Goal: Task Accomplishment & Management: Manage account settings

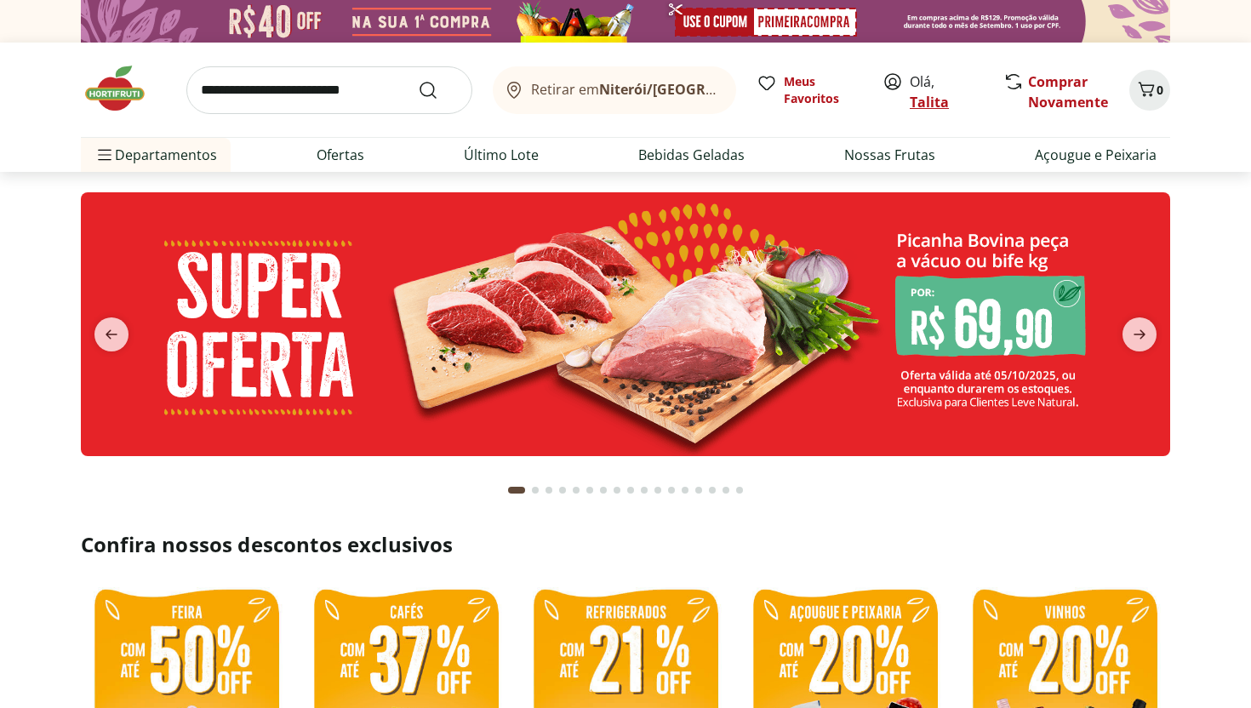
click at [923, 102] on link "Talita" at bounding box center [929, 102] width 39 height 19
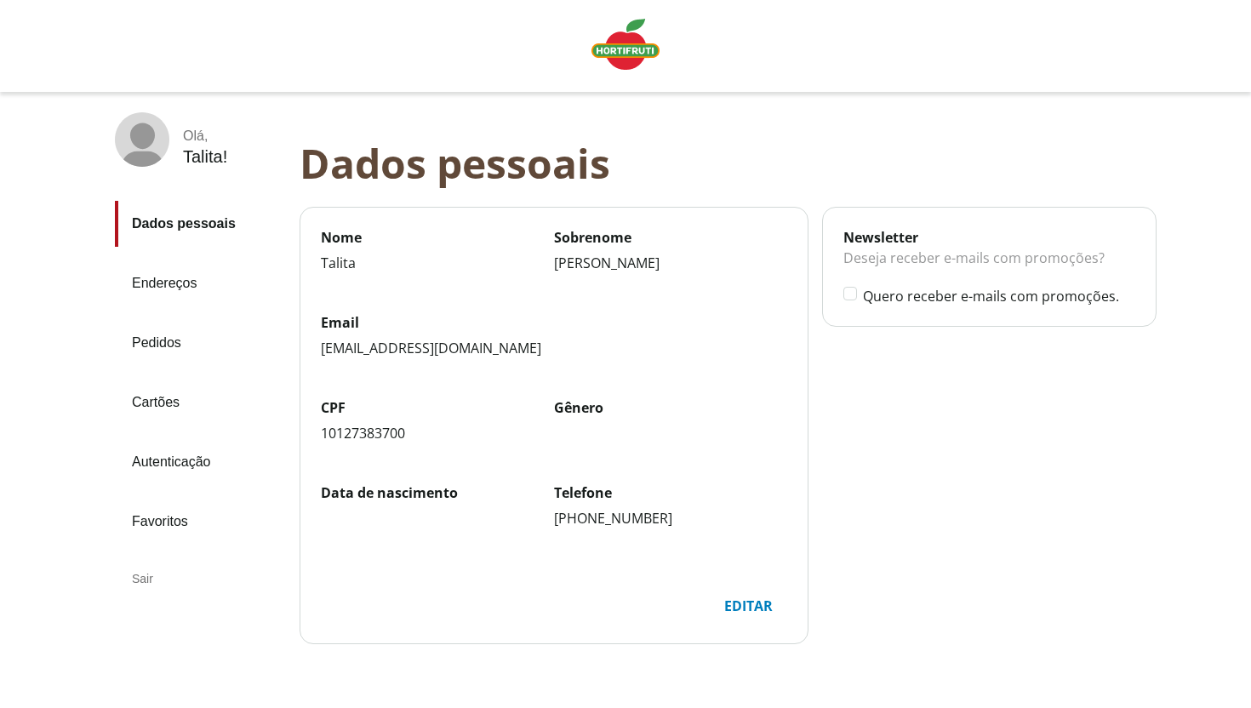
click at [623, 47] on img "Linha de sessão" at bounding box center [626, 44] width 68 height 51
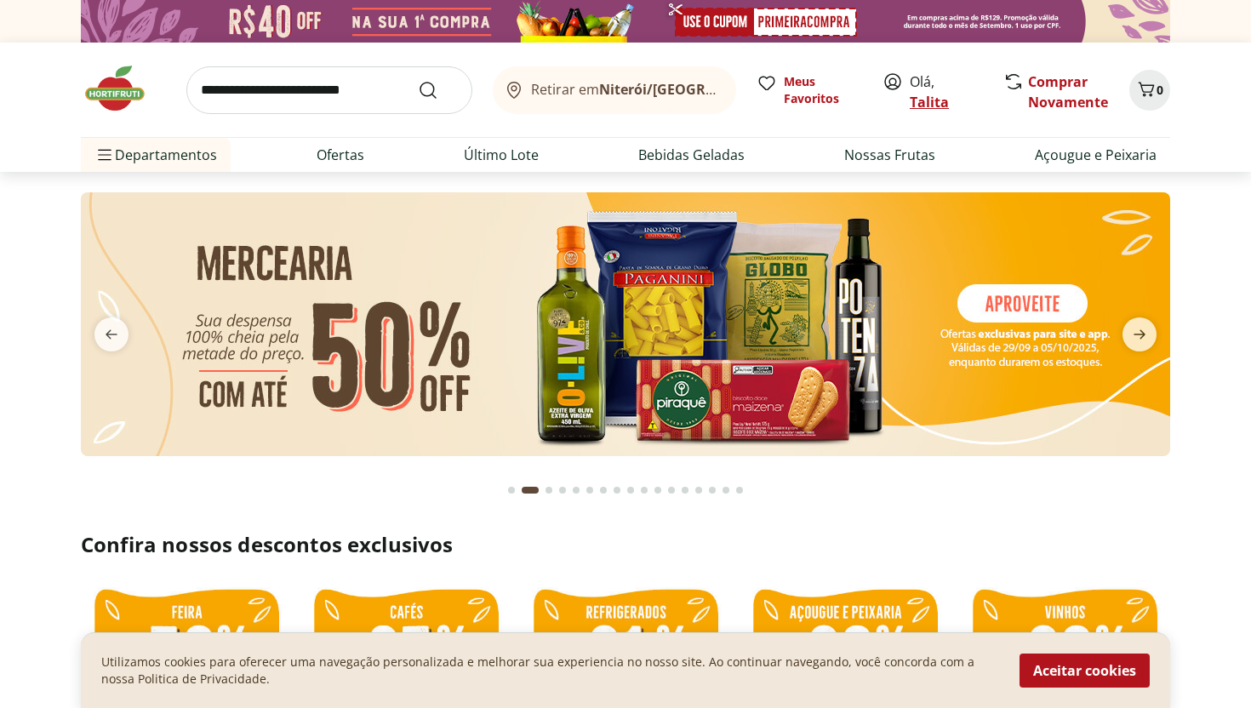
click at [933, 96] on link "Talita" at bounding box center [929, 102] width 39 height 19
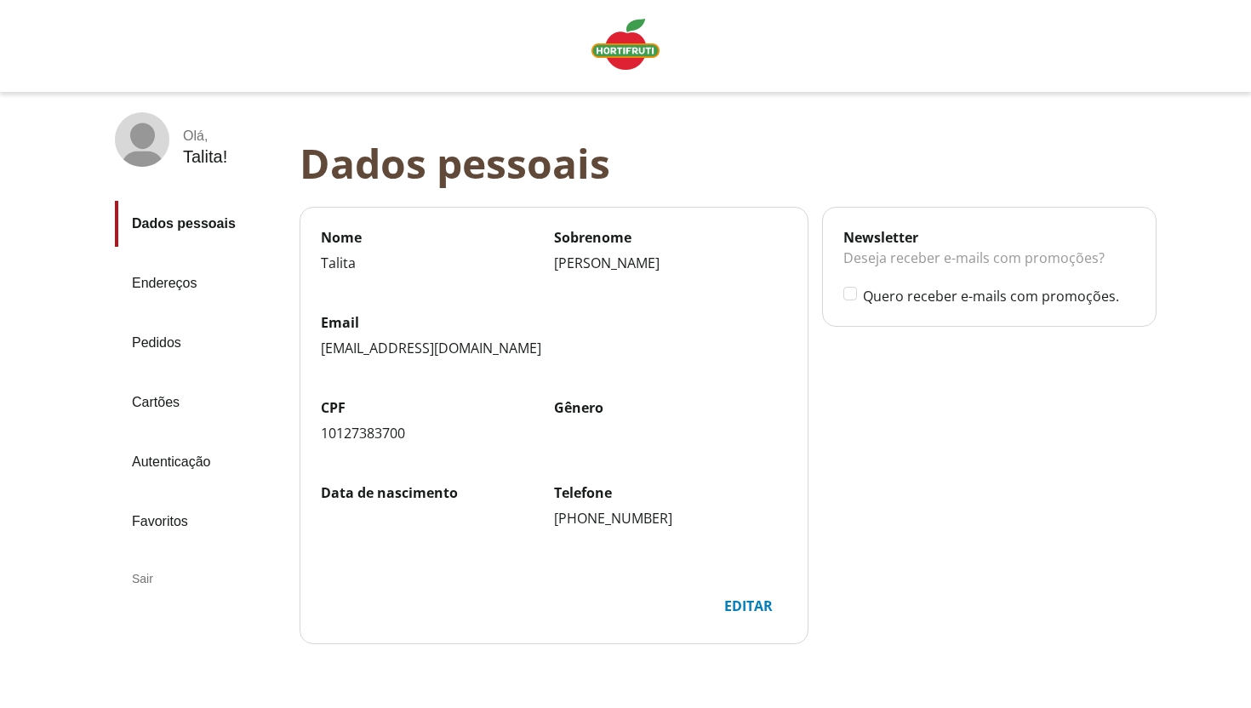
click at [164, 340] on link "Pedidos" at bounding box center [200, 343] width 171 height 46
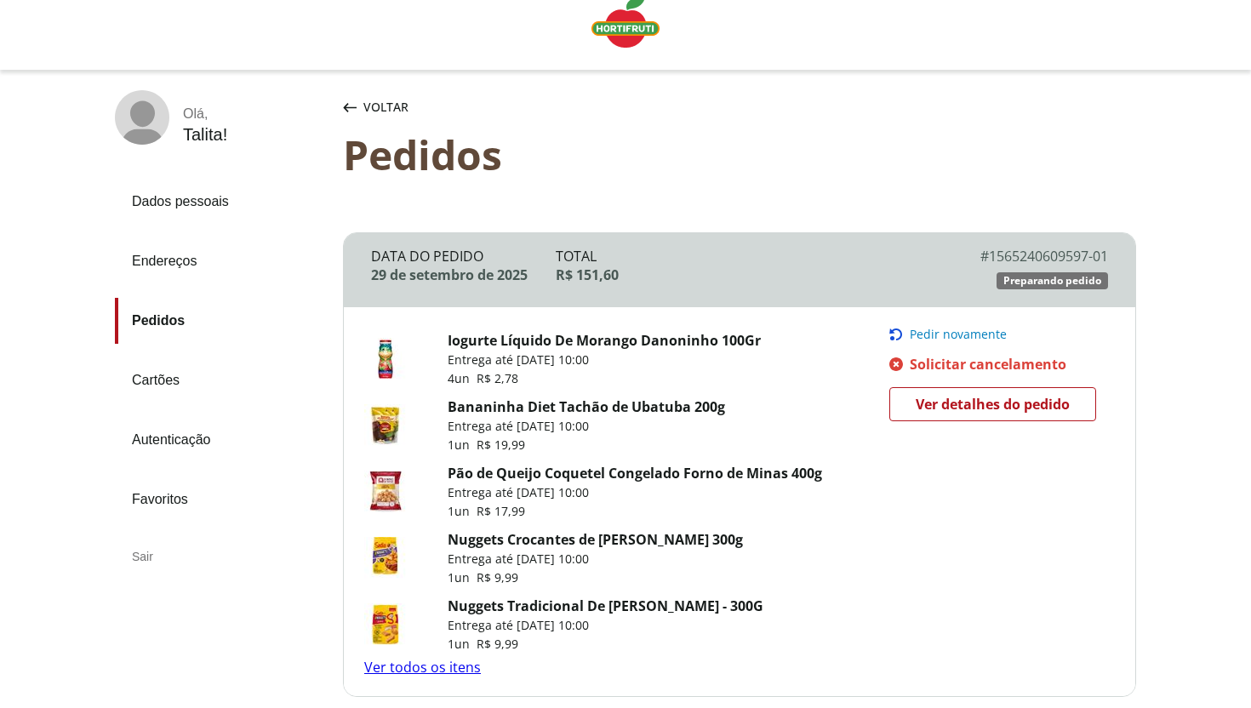
scroll to position [30, 0]
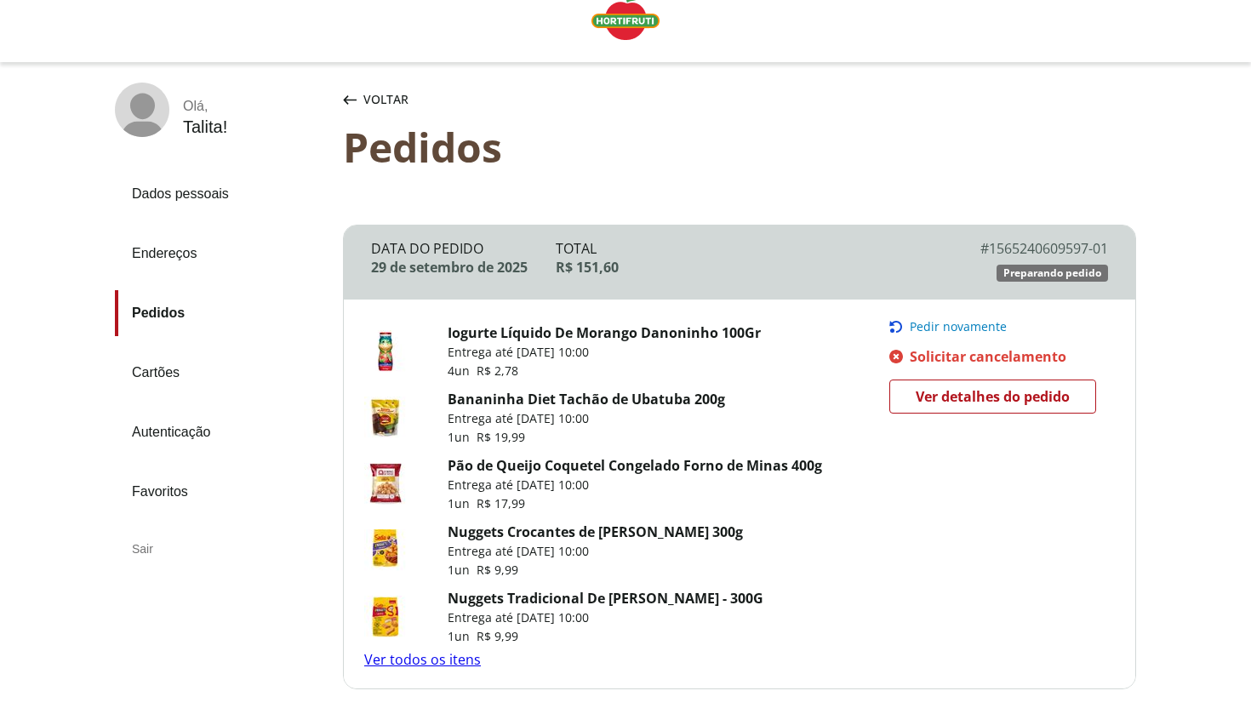
click at [946, 395] on span "Ver detalhes do pedido" at bounding box center [993, 397] width 154 height 26
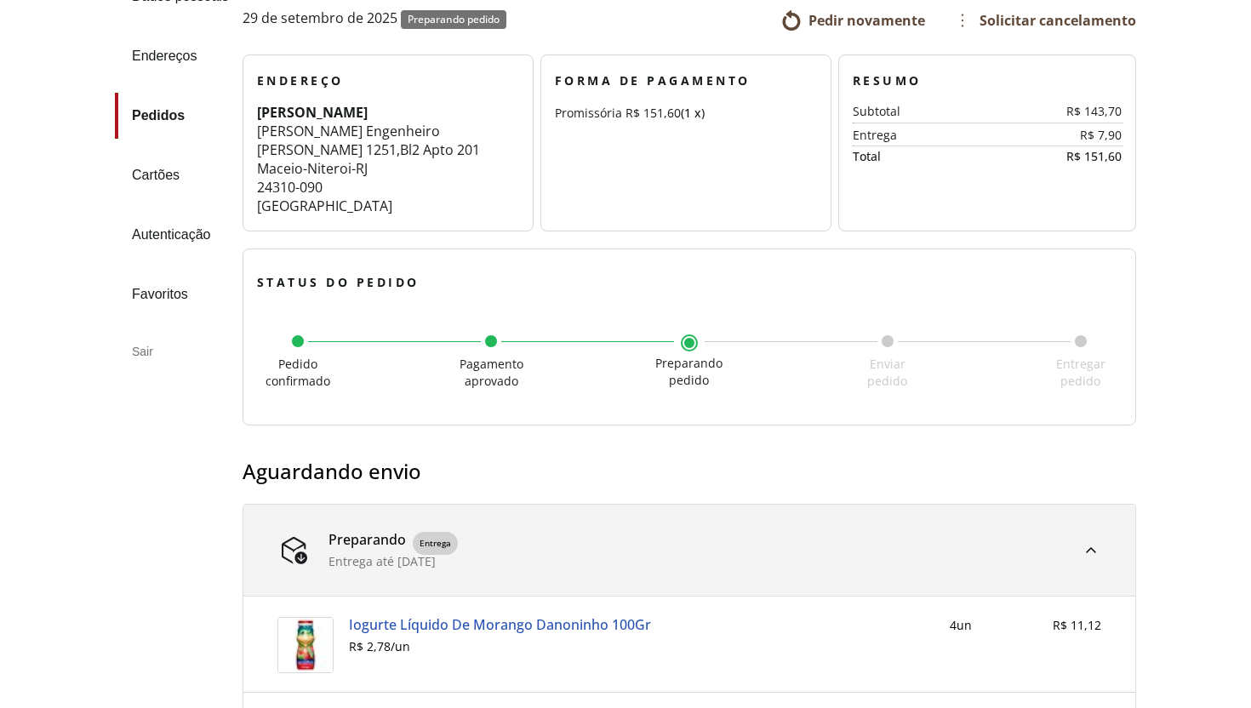
scroll to position [171, 0]
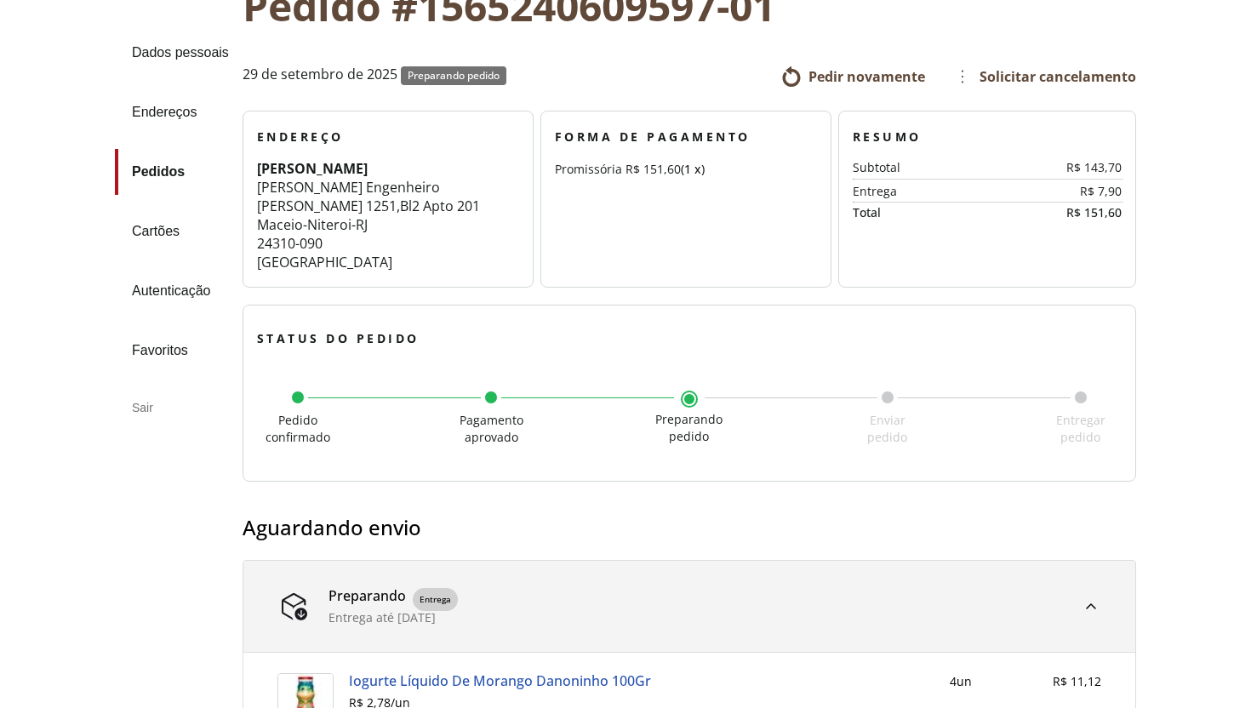
drag, startPoint x: 585, startPoint y: 142, endPoint x: 708, endPoint y: 169, distance: 126.2
click at [708, 169] on section "Forma de Pagamento Promissória R$ 151,60 (1 x)" at bounding box center [686, 199] width 291 height 177
drag, startPoint x: 856, startPoint y: 166, endPoint x: 1106, endPoint y: 224, distance: 256.9
click at [1106, 224] on section "Resumo Subtotal R$ 143,70 Entrega R$ 7,90 Total R$ 151,60" at bounding box center [988, 199] width 298 height 177
click at [964, 77] on span "Solicitar cancelamento" at bounding box center [1045, 76] width 184 height 27
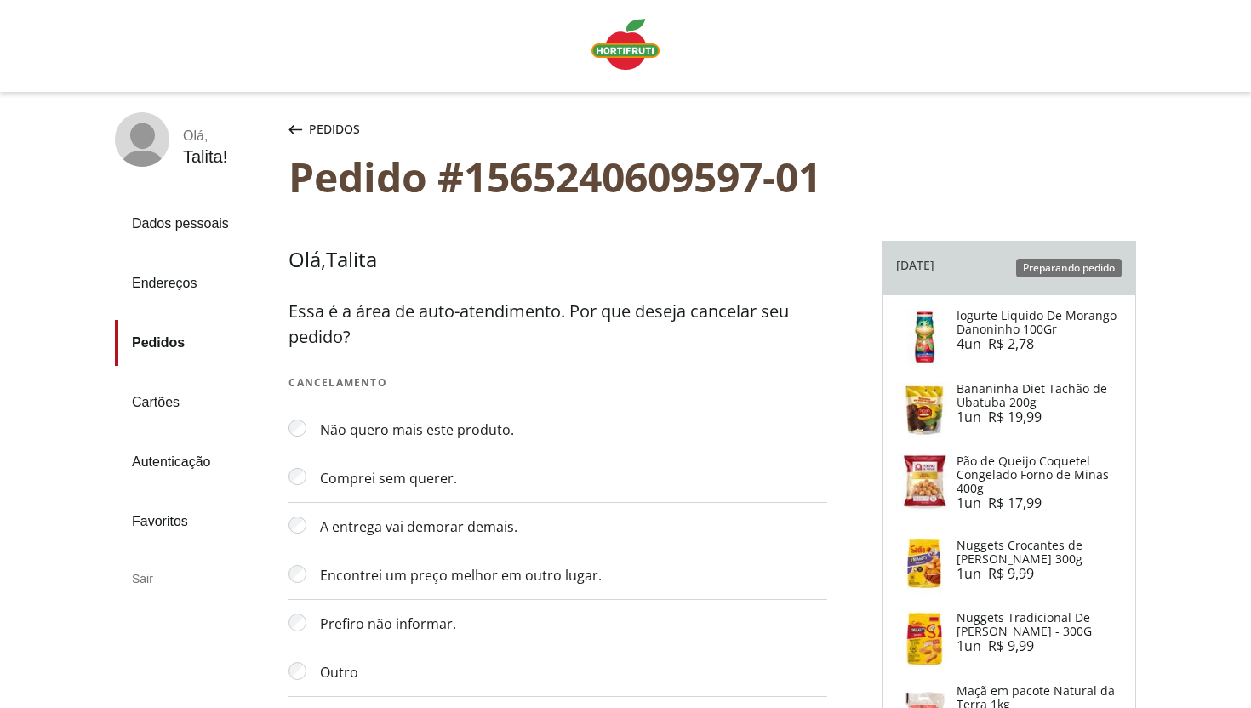
click at [302, 127] on icon "button" at bounding box center [296, 129] width 14 height 9
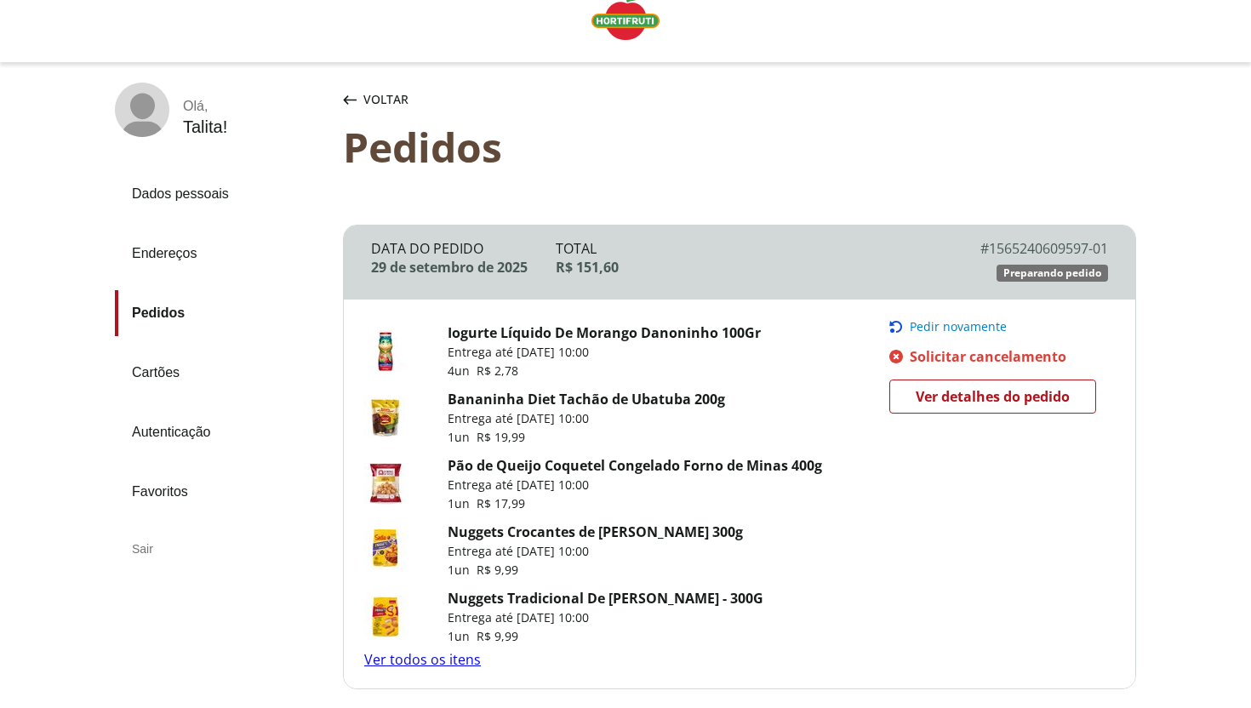
click at [938, 397] on span "Ver detalhes do pedido" at bounding box center [993, 397] width 154 height 26
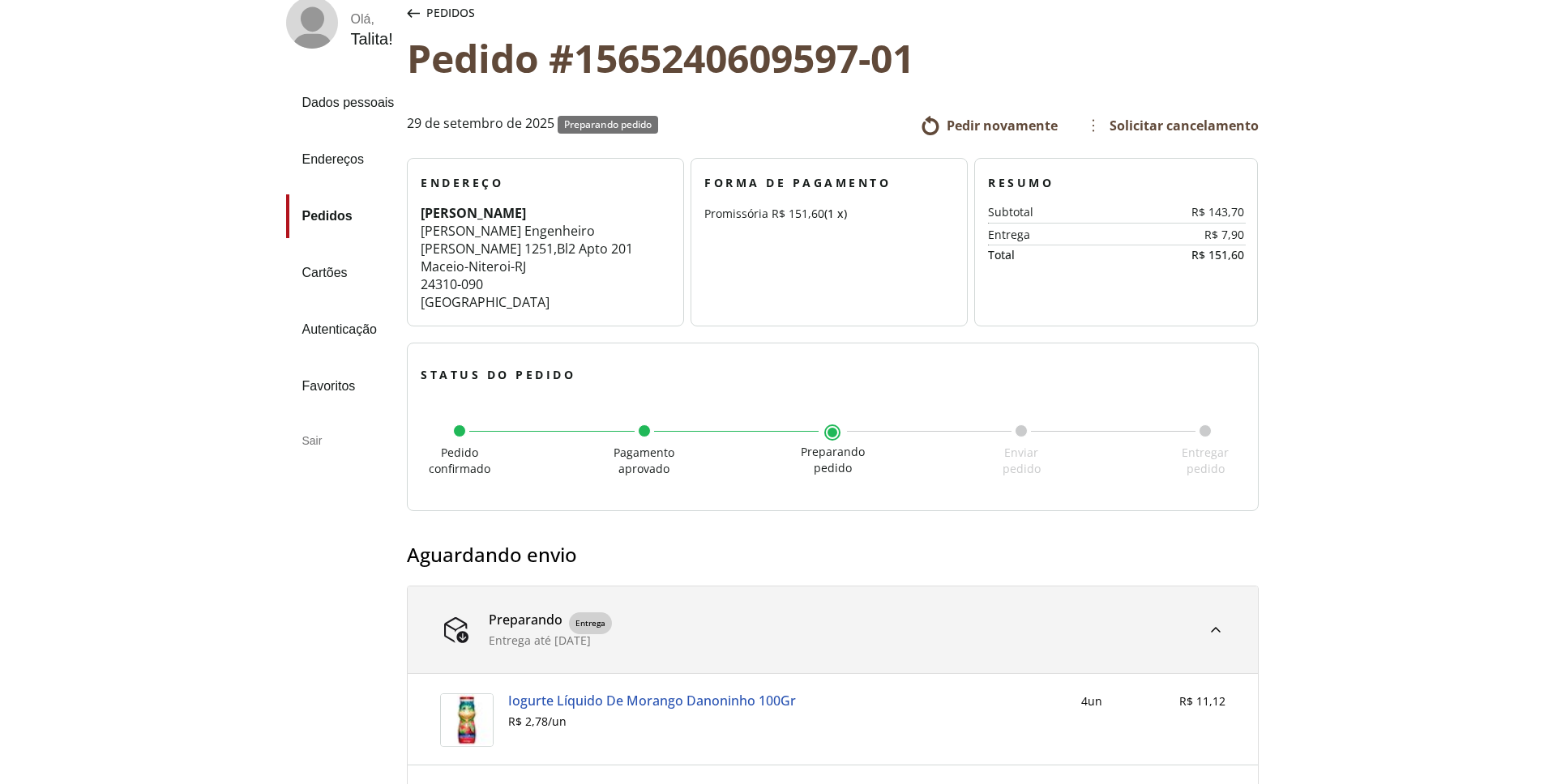
scroll to position [862, 0]
